Goal: Transaction & Acquisition: Book appointment/travel/reservation

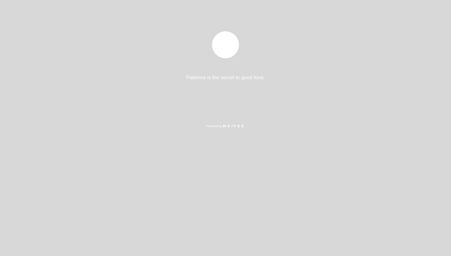
select select "es"
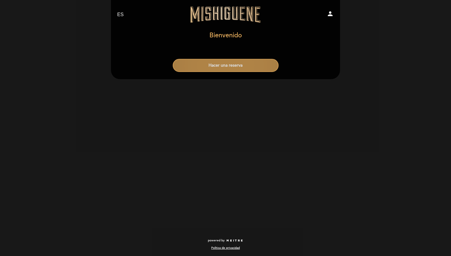
click at [241, 68] on button "Hacer una reserva" at bounding box center [226, 65] width 106 height 13
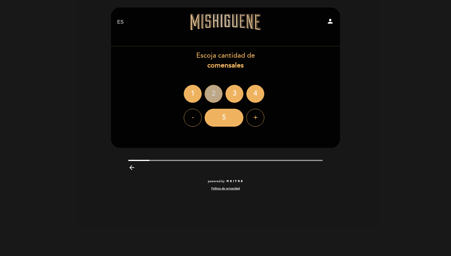
click at [217, 93] on div "2" at bounding box center [214, 94] width 18 height 18
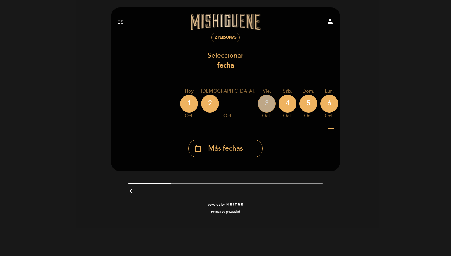
click at [258, 103] on div "3" at bounding box center [267, 104] width 18 height 18
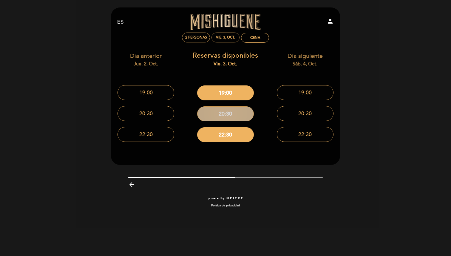
click at [223, 112] on button "20:30" at bounding box center [225, 113] width 57 height 15
click at [201, 37] on span "2 personas" at bounding box center [196, 37] width 22 height 4
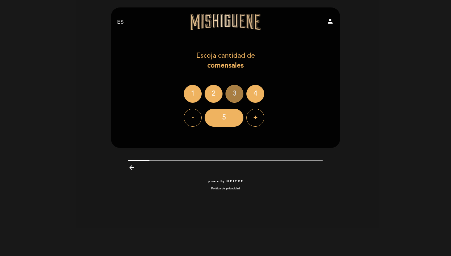
click at [237, 94] on div "3" at bounding box center [235, 94] width 18 height 18
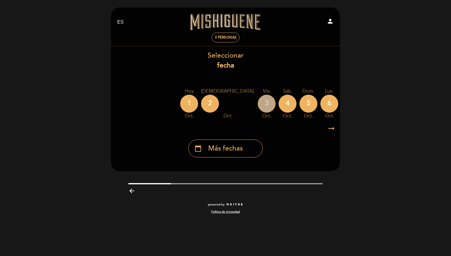
click at [258, 103] on div "3" at bounding box center [267, 104] width 18 height 18
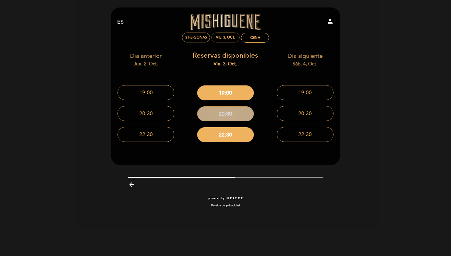
click at [230, 113] on button "20:30" at bounding box center [225, 113] width 57 height 15
click at [142, 59] on div "Día anterior jue. 2, oct." at bounding box center [146, 59] width 71 height 15
click at [199, 36] on span "3 personas" at bounding box center [196, 37] width 22 height 4
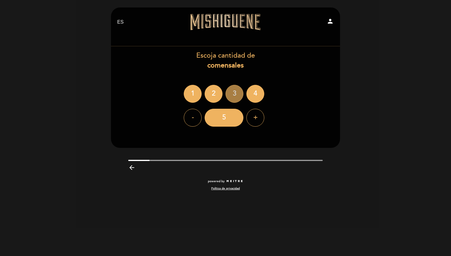
click at [234, 92] on div "3" at bounding box center [235, 94] width 18 height 18
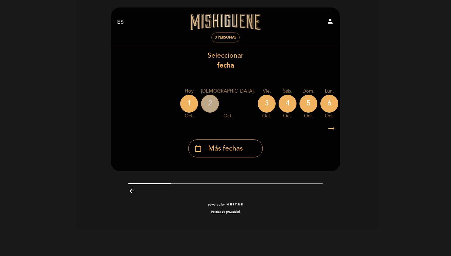
click at [210, 101] on div "2" at bounding box center [210, 104] width 18 height 18
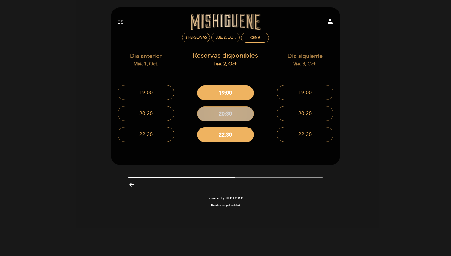
click at [226, 115] on button "20:30" at bounding box center [225, 113] width 57 height 15
